Goal: Task Accomplishment & Management: Complete application form

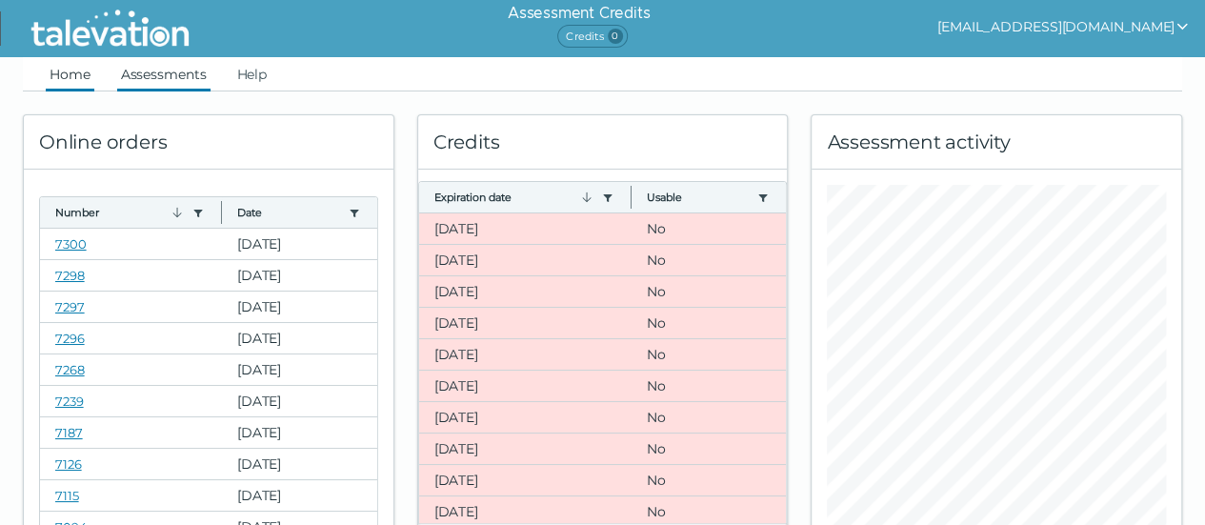
click at [177, 80] on link "Assessments" at bounding box center [163, 74] width 93 height 34
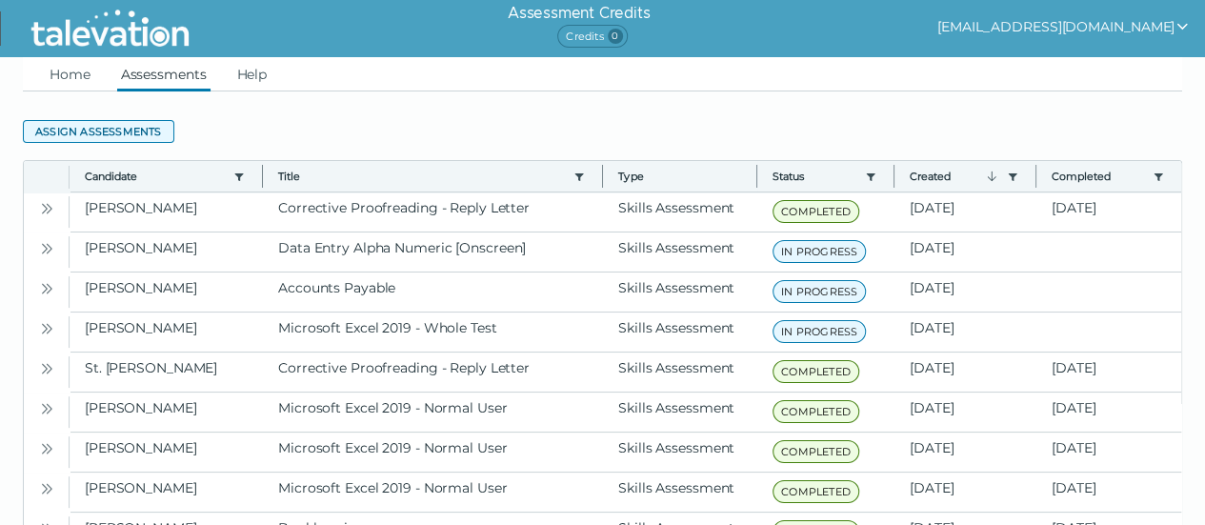
click at [101, 136] on button "Assign assessments" at bounding box center [98, 131] width 151 height 23
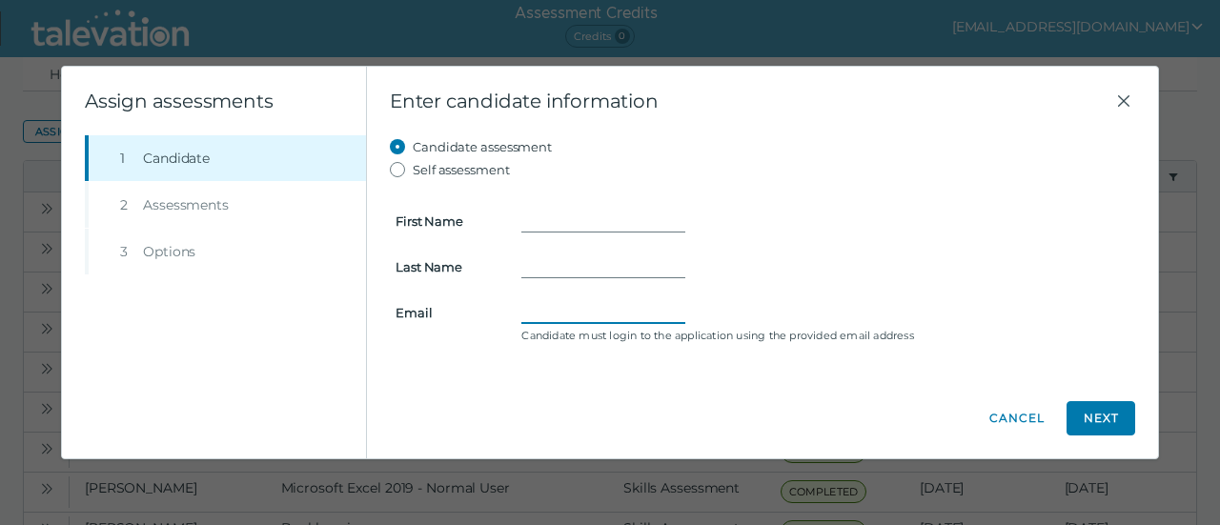
click at [562, 309] on input "Email" at bounding box center [603, 312] width 164 height 23
paste input "[EMAIL_ADDRESS][DOMAIN_NAME]"
type input "[EMAIL_ADDRESS][DOMAIN_NAME]"
click at [541, 222] on input "First Name" at bounding box center [603, 221] width 164 height 23
type input "[PERSON_NAME]"
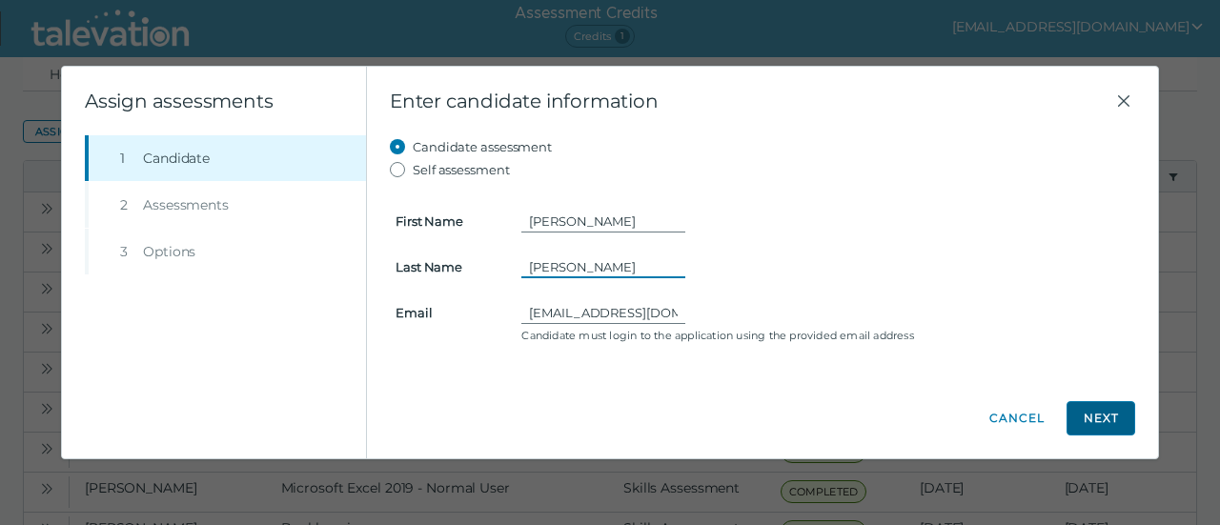
type input "[PERSON_NAME]"
click at [1120, 428] on button "Next" at bounding box center [1100, 418] width 69 height 34
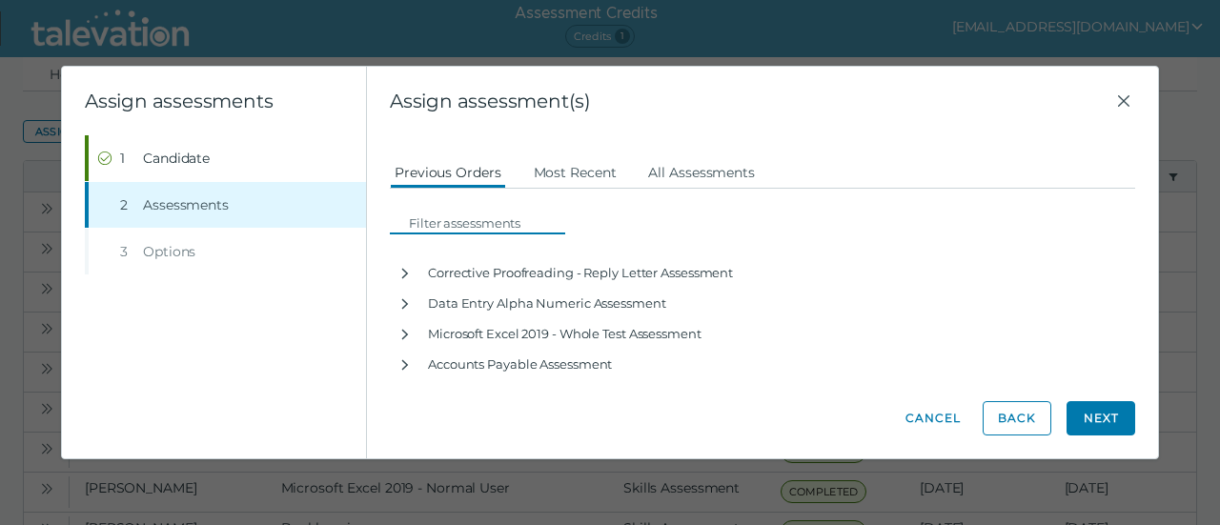
click at [462, 224] on input at bounding box center [483, 223] width 164 height 23
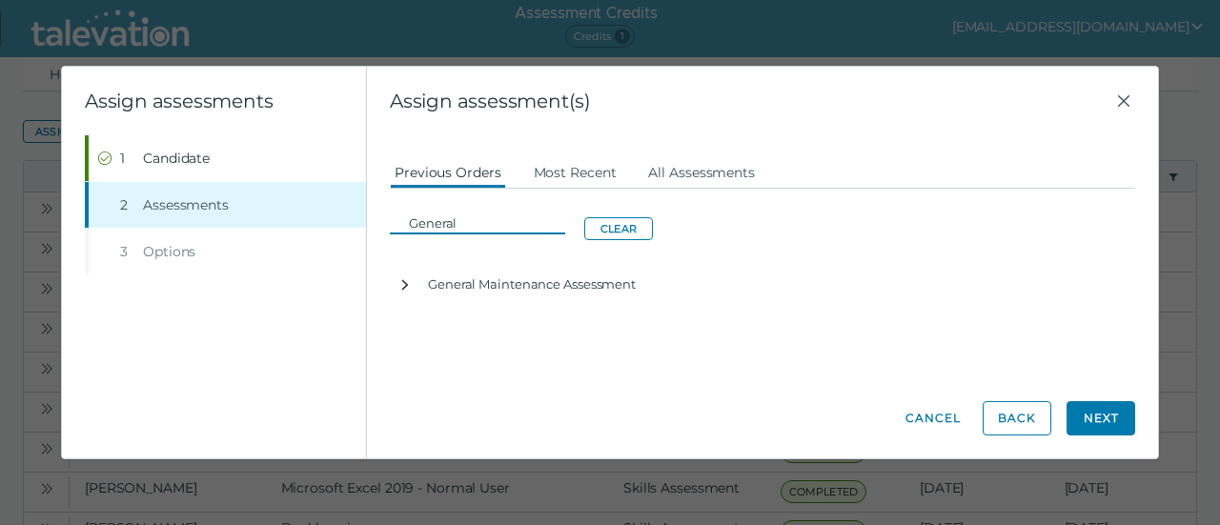
type input "General"
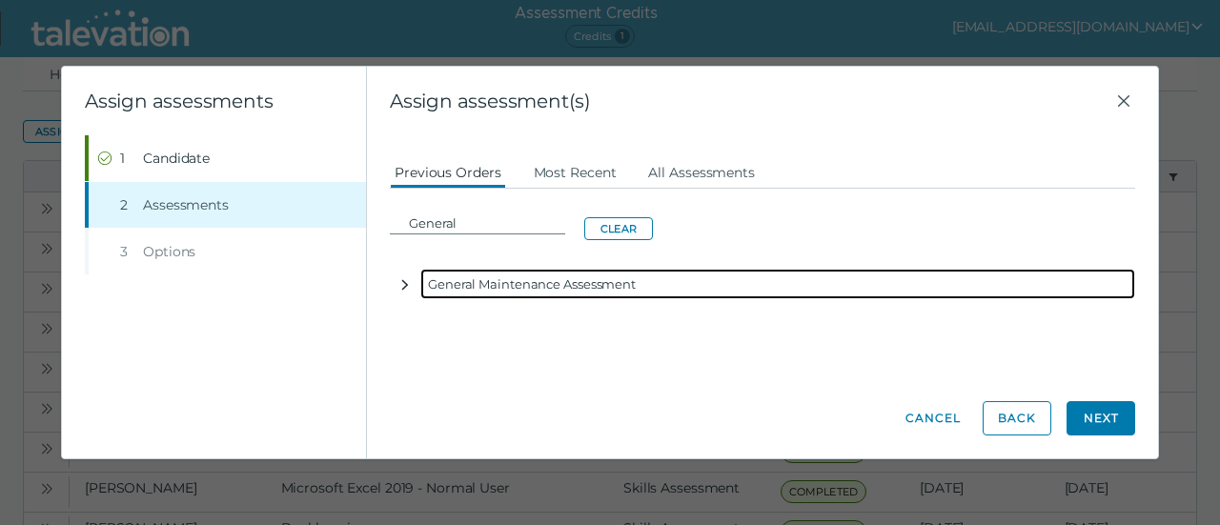
click at [412, 287] on icon "button" at bounding box center [404, 284] width 15 height 15
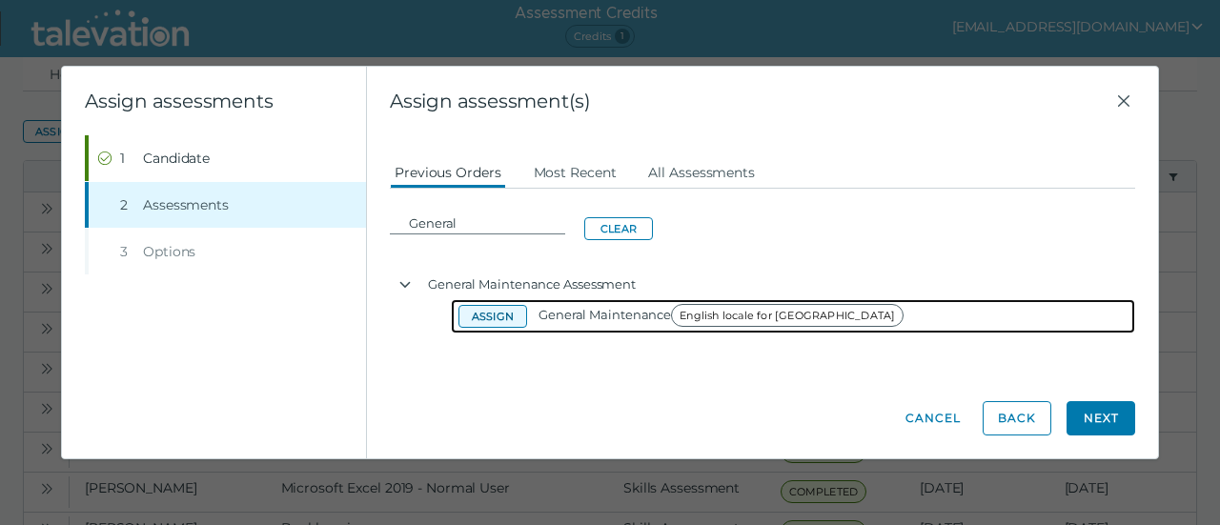
click at [496, 322] on button "Assign" at bounding box center [492, 316] width 69 height 23
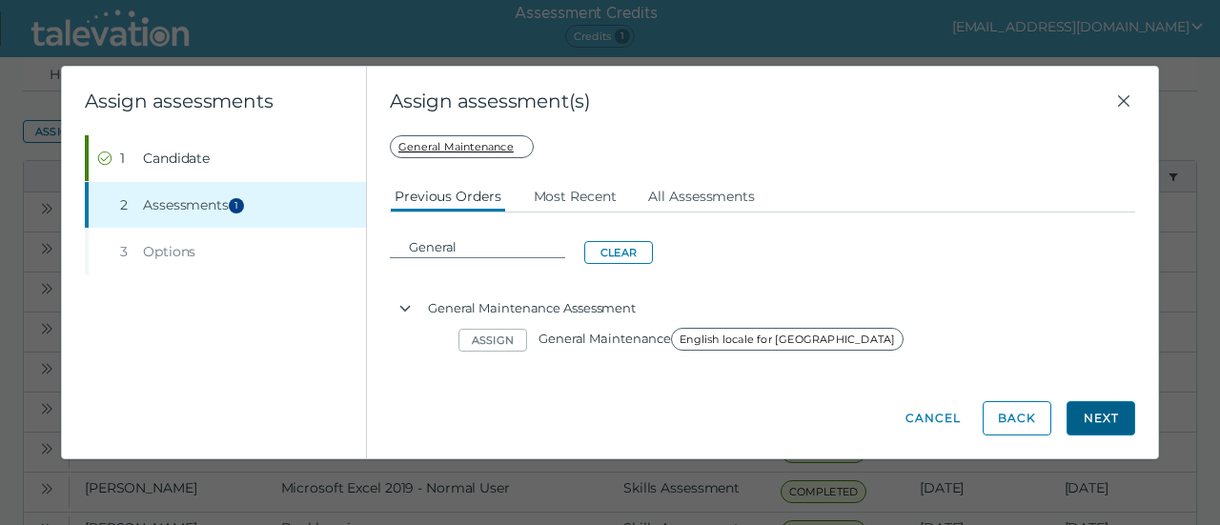
click at [1080, 420] on button "Next" at bounding box center [1100, 418] width 69 height 34
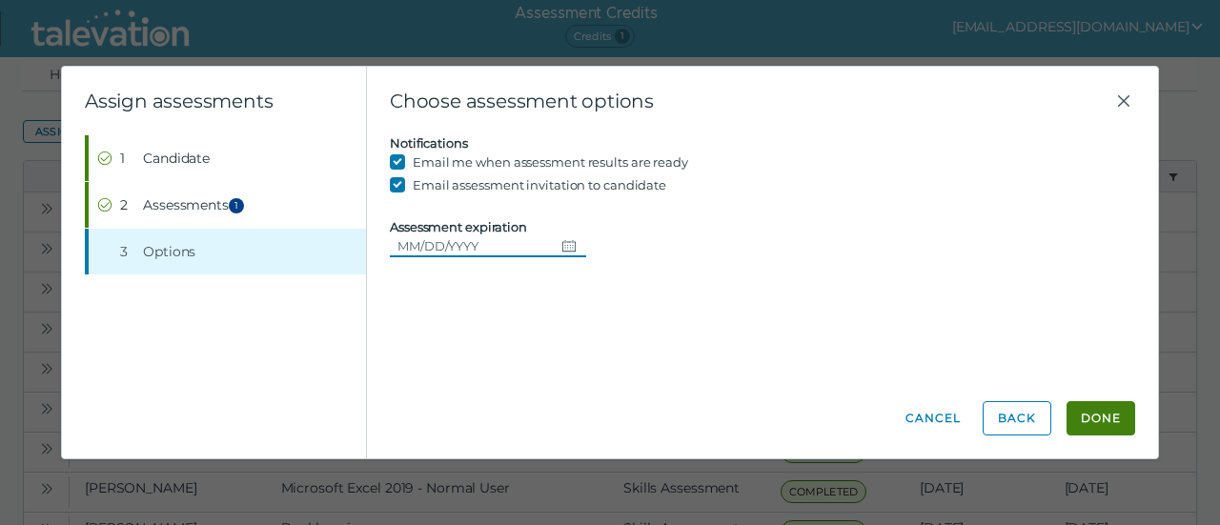
click at [566, 247] on icon "Choose date" at bounding box center [568, 245] width 15 height 15
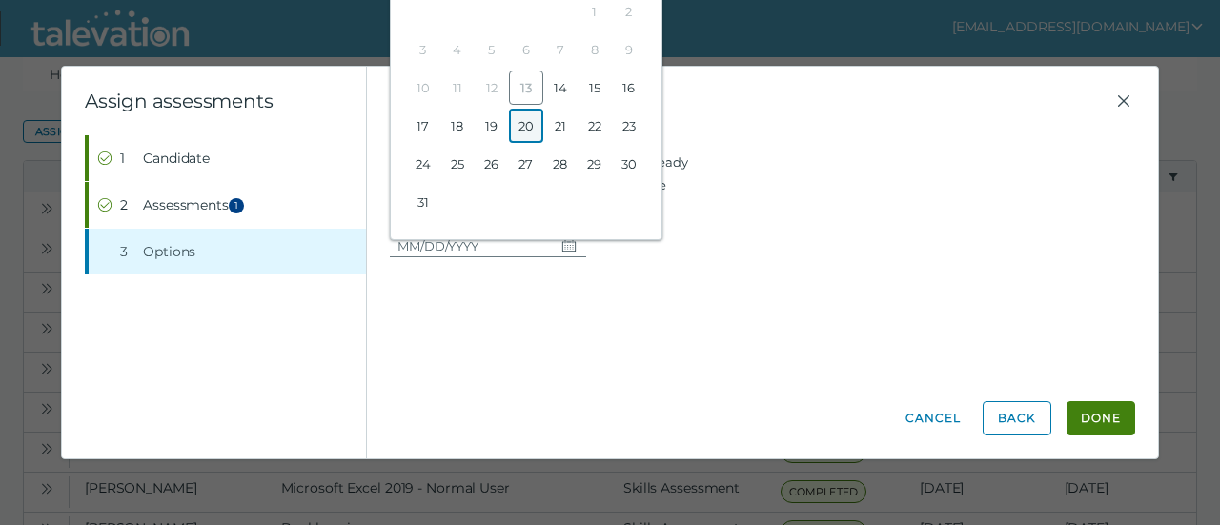
click at [530, 131] on button "20" at bounding box center [526, 126] width 34 height 34
type input "[DATE]"
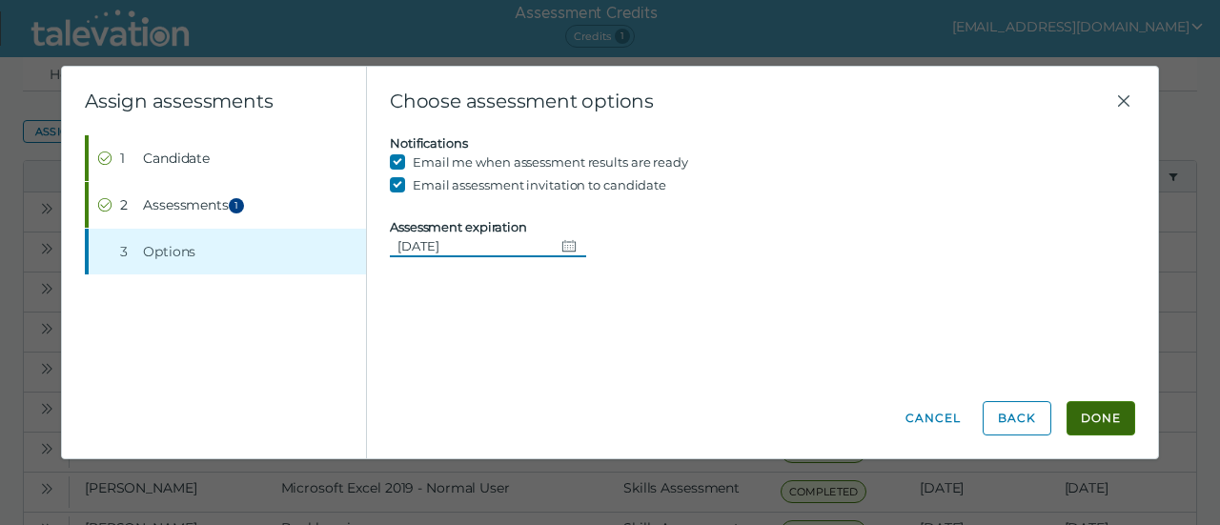
click at [1097, 417] on button "Done" at bounding box center [1100, 418] width 69 height 34
